Goal: Information Seeking & Learning: Learn about a topic

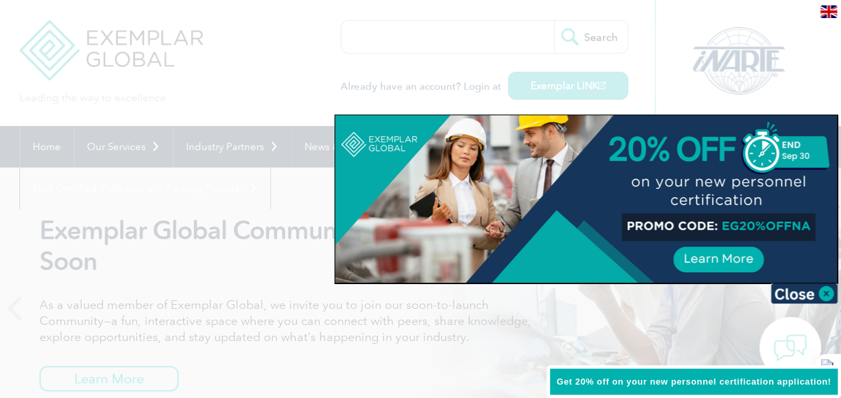
click at [369, 59] on div at bounding box center [420, 199] width 841 height 398
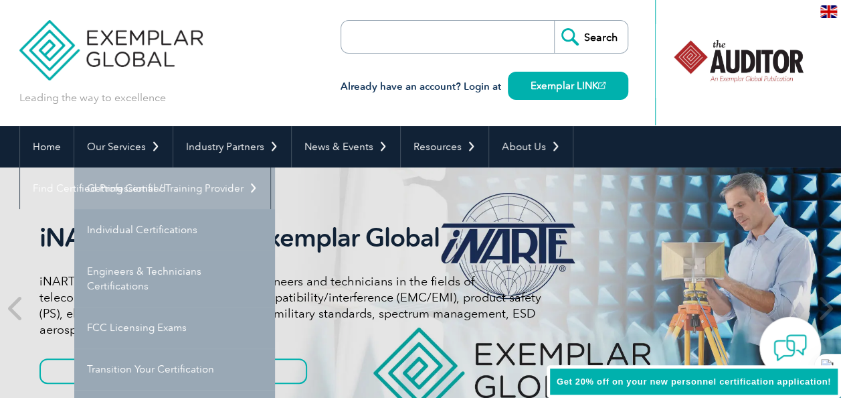
click at [146, 191] on link "Getting Certified" at bounding box center [174, 187] width 201 height 41
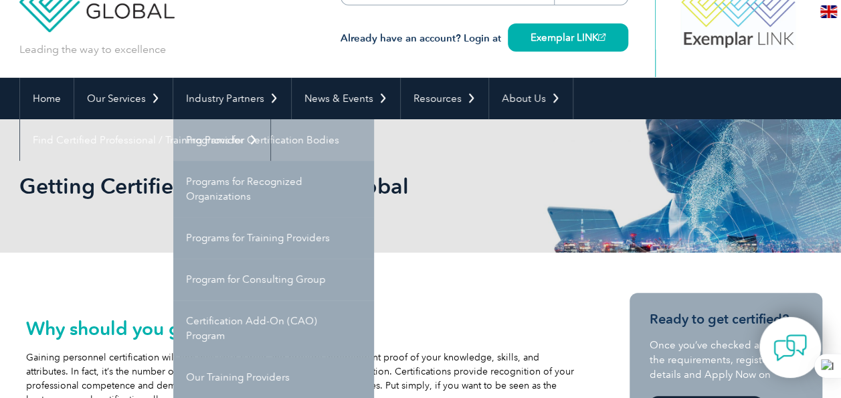
scroll to position [134, 0]
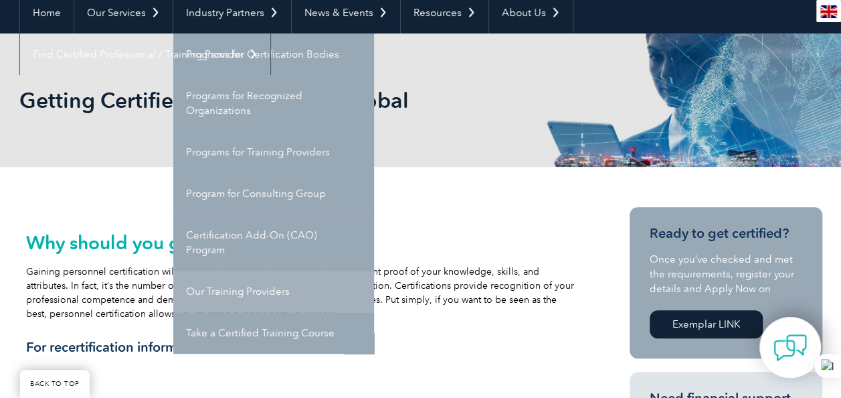
click at [236, 296] on link "Our Training Providers" at bounding box center [273, 290] width 201 height 41
